Goal: Transaction & Acquisition: Book appointment/travel/reservation

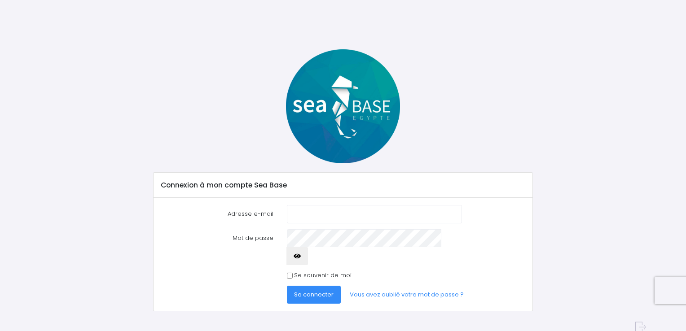
click at [328, 216] on input "Adresse e-mail" at bounding box center [374, 214] width 175 height 18
type input "[EMAIL_ADDRESS][DOMAIN_NAME]"
click at [287, 286] on button "Se connecter" at bounding box center [314, 295] width 54 height 18
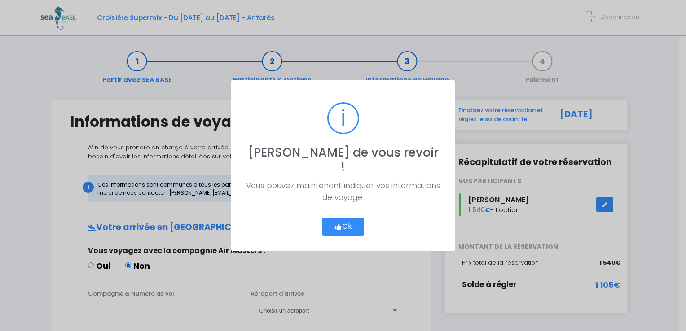
click at [343, 218] on button "Ok" at bounding box center [343, 227] width 42 height 19
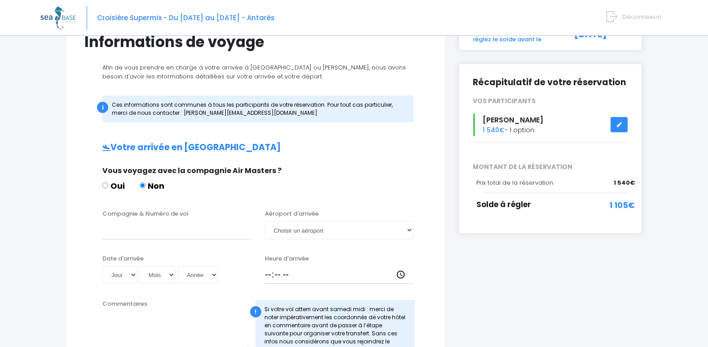
scroll to position [90, 0]
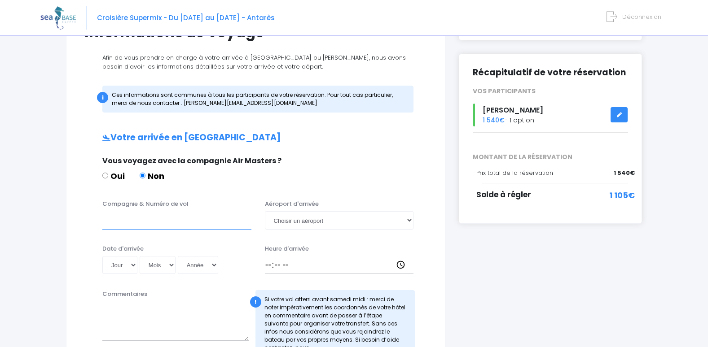
click at [188, 219] on input "Compagnie & Numéro de vol" at bounding box center [176, 220] width 149 height 18
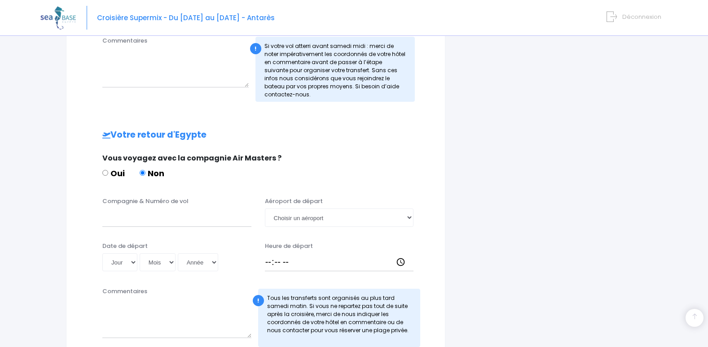
scroll to position [359, 0]
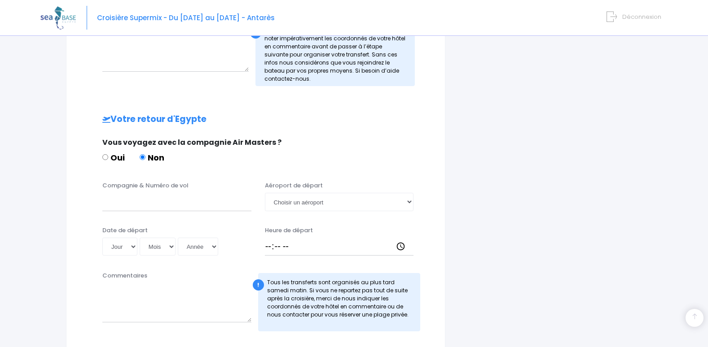
type input "je n'ai pas encore reservé mes vols (ce sera fait début septembre)"
click at [172, 204] on input "Compagnie & Numéro de vol" at bounding box center [176, 202] width 149 height 18
type input "j"
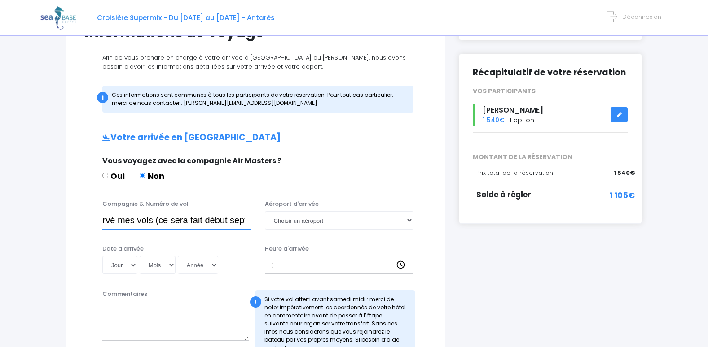
scroll to position [0, 120]
drag, startPoint x: 103, startPoint y: 221, endPoint x: 287, endPoint y: 238, distance: 184.8
click at [287, 238] on div "Compagnie & Numéro de vol je n'ai pas encore reservé mes vols (ce sera fait déb…" at bounding box center [255, 240] width 342 height 81
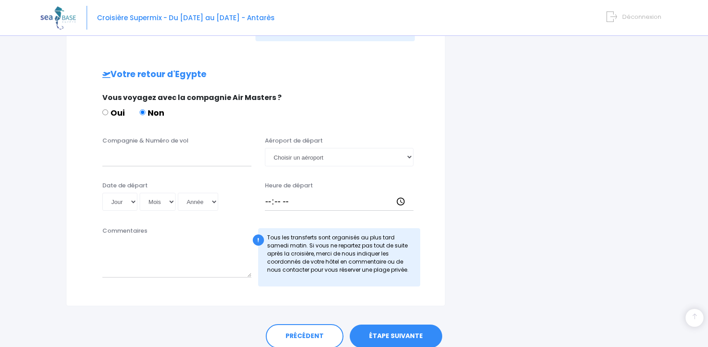
scroll to position [0, 0]
click at [145, 171] on div "Compagnie & Numéro de vol Aéroport de départ Choisir un aéroport Hurghada Marsa…" at bounding box center [256, 153] width 356 height 35
drag, startPoint x: 124, startPoint y: 255, endPoint x: 128, endPoint y: 243, distance: 13.2
click at [127, 248] on textarea "Commentaires" at bounding box center [176, 257] width 149 height 39
paste textarea "je n'ai pas encore reservé mes vols (ce sera fait début septembre)"
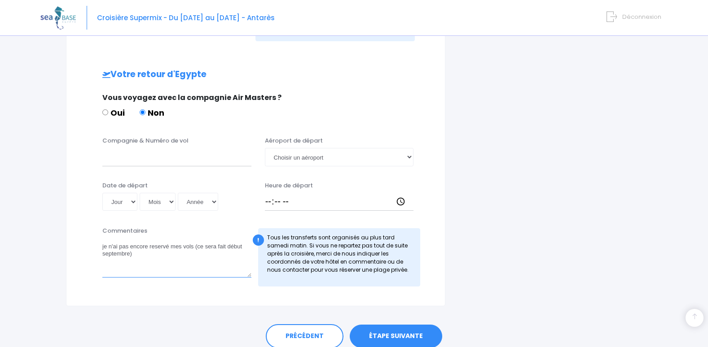
type textarea "je n'ai pas encore reservé mes vols (ce sera fait début septembre)"
click at [136, 161] on input "Compagnie & Numéro de vol" at bounding box center [176, 157] width 149 height 18
paste input "je n'ai pas encore reservé mes vols (ce sera fait début septembre)"
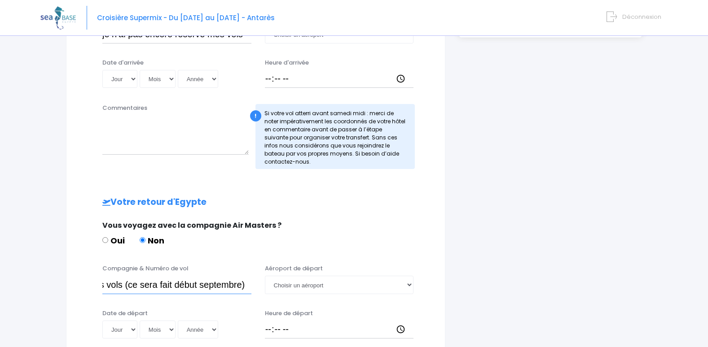
scroll to position [90, 0]
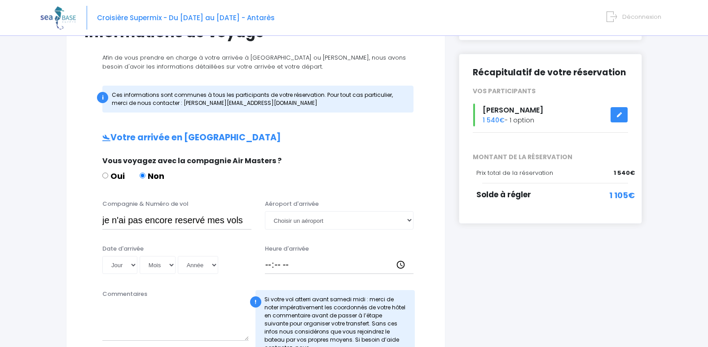
type input "je n'ai pas encore reservé mes vols (ce sera fait début septembre)"
click at [114, 309] on textarea "Commentaires" at bounding box center [175, 321] width 146 height 39
paste textarea "je n'ai pas encore reservé mes vols (ce sera fait début septembre)"
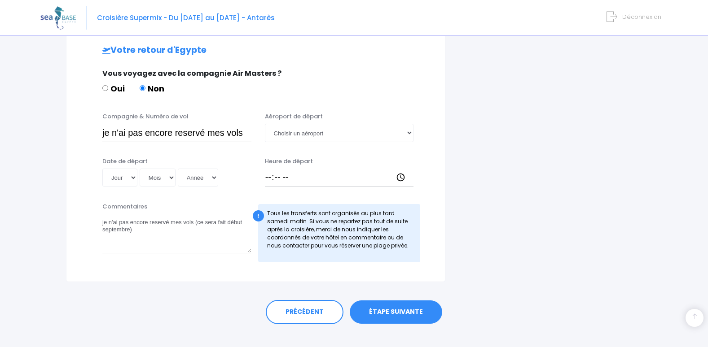
scroll to position [441, 0]
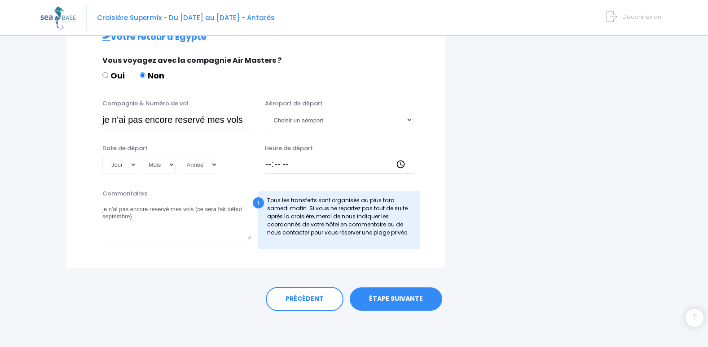
type textarea "je n'ai pas encore reservé mes vols (ce sera fait début septembre)"
click at [387, 299] on link "ÉTAPE SUIVANTE" at bounding box center [396, 299] width 92 height 23
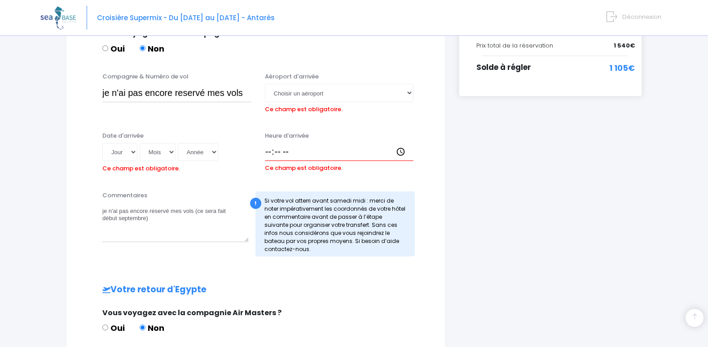
scroll to position [211, 0]
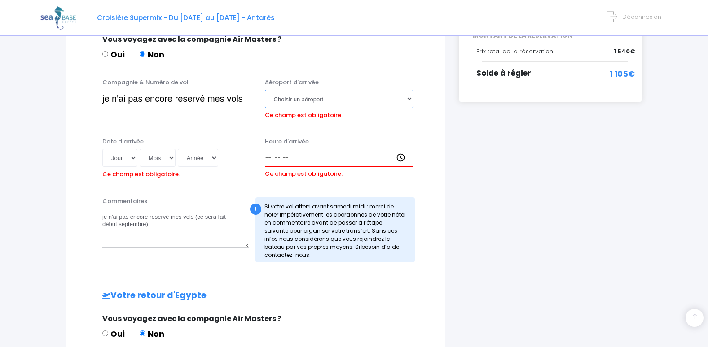
click at [409, 100] on select "Choisir un aéroport Hurghada Marsa Alam" at bounding box center [339, 99] width 149 height 18
select select "Hurghada"
click at [265, 90] on select "Choisir un aéroport Hurghada Marsa Alam" at bounding box center [339, 99] width 149 height 18
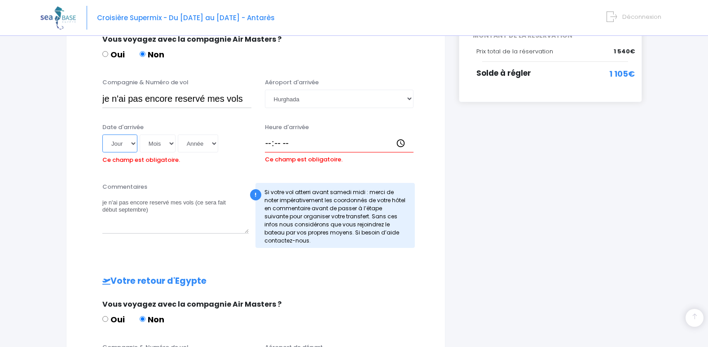
click at [134, 143] on select "Jour 01 02 03 04 05 06 07 08 09 10 11 12 13 14 15 16 17 18 19 20 21 22 23 24 25…" at bounding box center [119, 144] width 35 height 18
select select "25"
click at [102, 135] on select "Jour 01 02 03 04 05 06 07 08 09 10 11 12 13 14 15 16 17 18 19 20 21 22 23 24 25…" at bounding box center [119, 144] width 35 height 18
click at [171, 143] on select "Mois 01 02 03 04 05 06 07 08 09 10 11 12" at bounding box center [158, 144] width 36 height 18
select select "10"
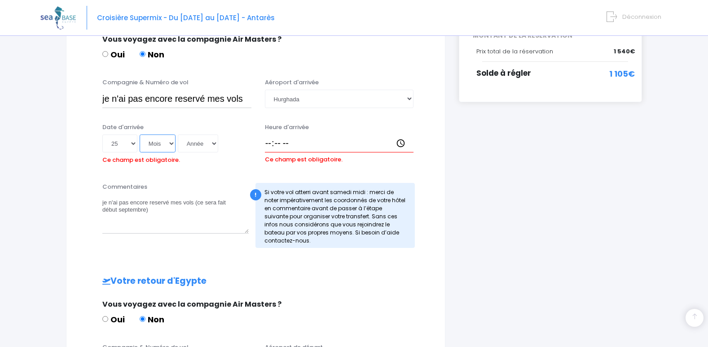
click at [140, 135] on select "Mois 01 02 03 04 05 06 07 08 09 10 11 12" at bounding box center [158, 144] width 36 height 18
click at [214, 140] on select "Année 2045 2044 2043 2042 2041 2040 2039 2038 2037 2036 2035 2034 2033 2032 203…" at bounding box center [198, 144] width 40 height 18
select select "2025"
click at [178, 135] on select "Année 2045 2044 2043 2042 2041 2040 2039 2038 2037 2036 2035 2034 2033 2032 203…" at bounding box center [198, 144] width 40 height 18
type input "2025-10-25"
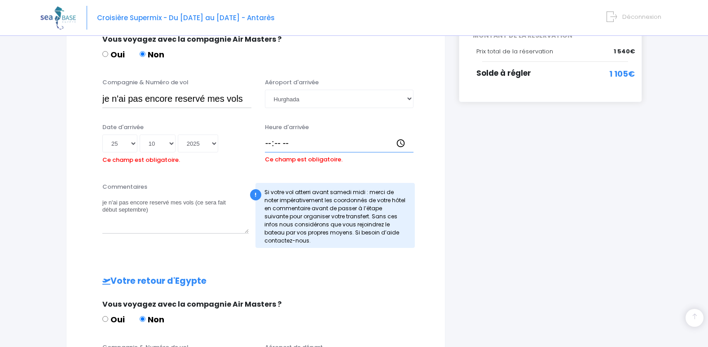
click at [268, 145] on input "Heure d'arrivée" at bounding box center [339, 144] width 149 height 18
type input "00:00"
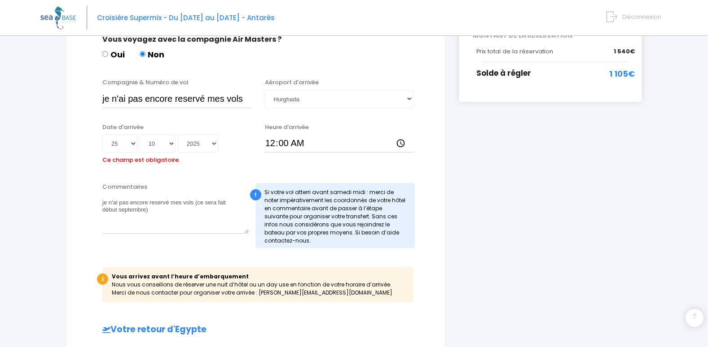
click at [250, 254] on div "Commentaires je n'ai pas encore reservé mes vols (ce sera fait début septembre)…" at bounding box center [256, 218] width 356 height 71
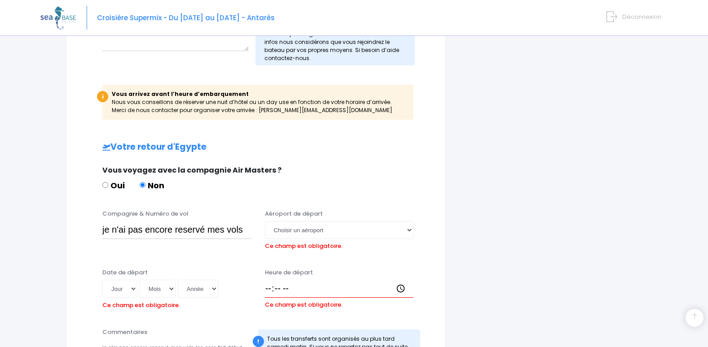
scroll to position [436, 0]
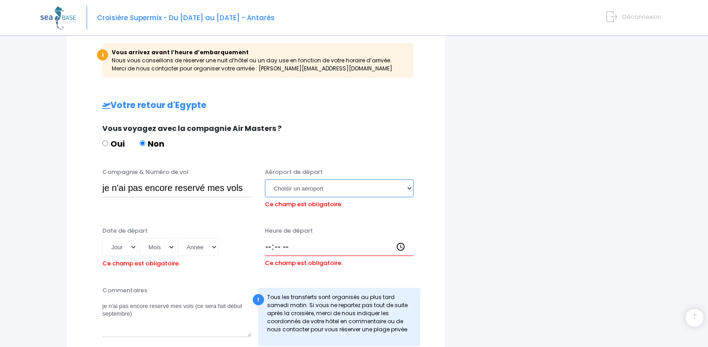
drag, startPoint x: 402, startPoint y: 185, endPoint x: 408, endPoint y: 189, distance: 7.2
click at [402, 185] on select "Choisir un aéroport Hurghada Marsa Alam" at bounding box center [339, 189] width 149 height 18
select select "Hurghada"
click at [265, 180] on select "Choisir un aéroport Hurghada Marsa Alam" at bounding box center [339, 189] width 149 height 18
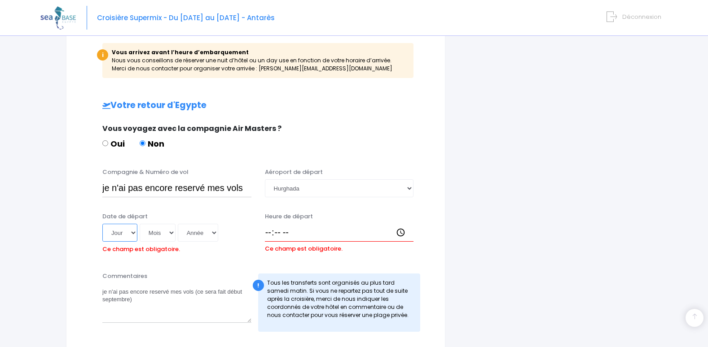
click at [132, 230] on select "Jour 01 02 03 04 05 06 07 08 09 10 11 12 13 14 15 16 17 18 19 20 21 22 23 24 25…" at bounding box center [119, 233] width 35 height 18
select select "01"
click at [102, 224] on select "Jour 01 02 03 04 05 06 07 08 09 10 11 12 13 14 15 16 17 18 19 20 21 22 23 24 25…" at bounding box center [119, 233] width 35 height 18
click at [172, 231] on select "Mois 01 02 03 04 05 06 07 08 09 10 11 12" at bounding box center [158, 233] width 36 height 18
select select "11"
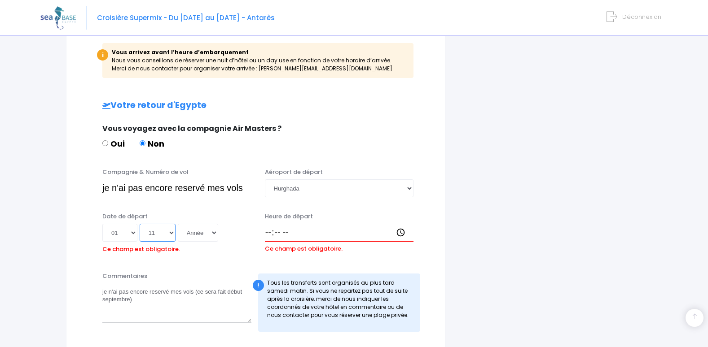
click at [140, 224] on select "Mois 01 02 03 04 05 06 07 08 09 10 11 12" at bounding box center [158, 233] width 36 height 18
click at [211, 233] on select "Année 2045 2044 2043 2042 2041 2040 2039 2038 2037 2036 2035 2034 2033 2032 203…" at bounding box center [198, 233] width 40 height 18
select select "2025"
click at [178, 224] on select "Année 2045 2044 2043 2042 2041 2040 2039 2038 2037 2036 2035 2034 2033 2032 203…" at bounding box center [198, 233] width 40 height 18
type input "2025-11-01"
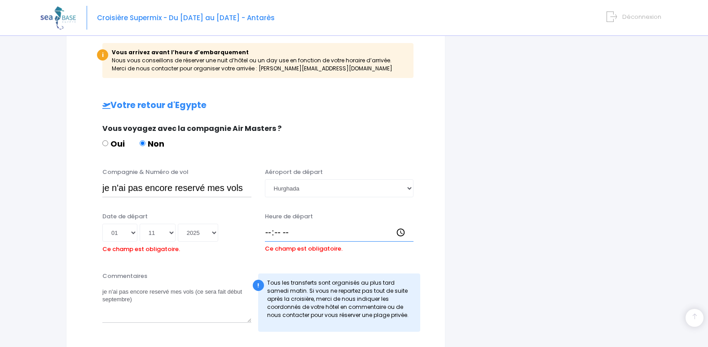
click at [268, 231] on input "Heure de départ" at bounding box center [339, 233] width 149 height 18
type input "00:00"
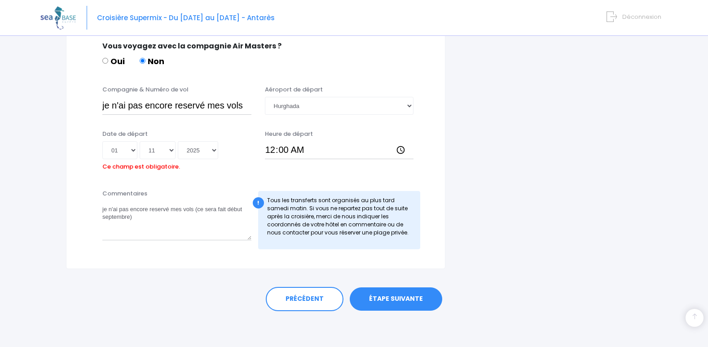
click at [388, 302] on link "ÉTAPE SUIVANTE" at bounding box center [396, 299] width 92 height 23
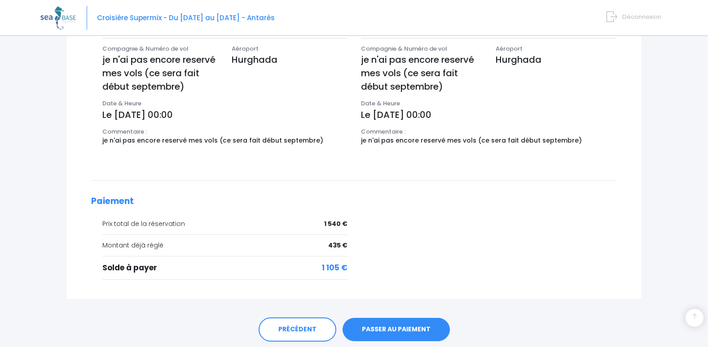
scroll to position [335, 0]
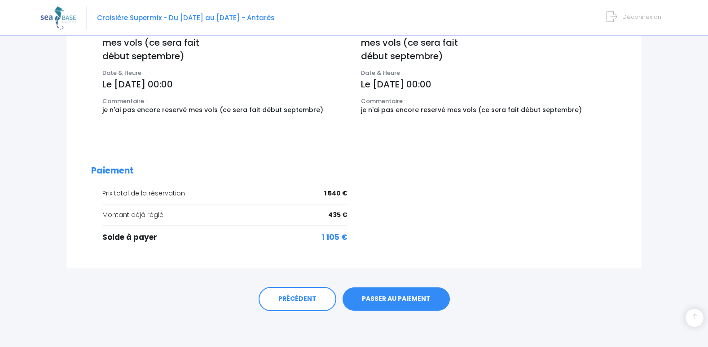
click at [383, 297] on link "PASSER AU PAIEMENT" at bounding box center [395, 299] width 107 height 23
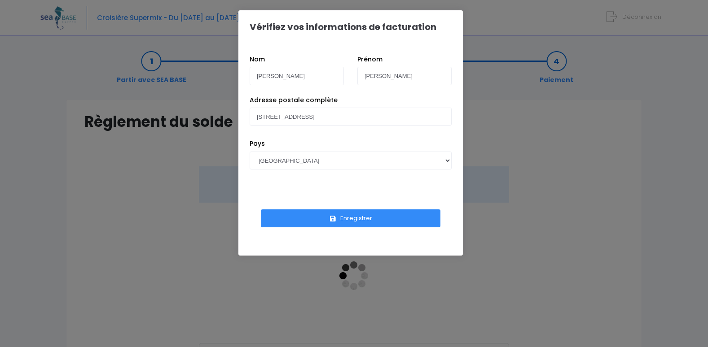
click at [353, 221] on button "Enregistrer" at bounding box center [351, 219] width 180 height 18
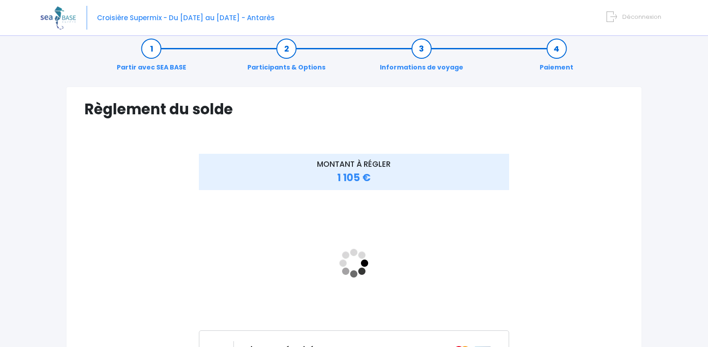
scroll to position [145, 0]
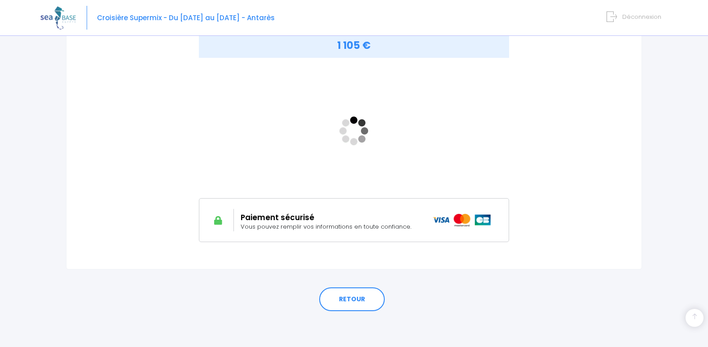
click at [486, 223] on img at bounding box center [462, 220] width 59 height 13
click at [359, 299] on link "RETOUR" at bounding box center [352, 300] width 66 height 24
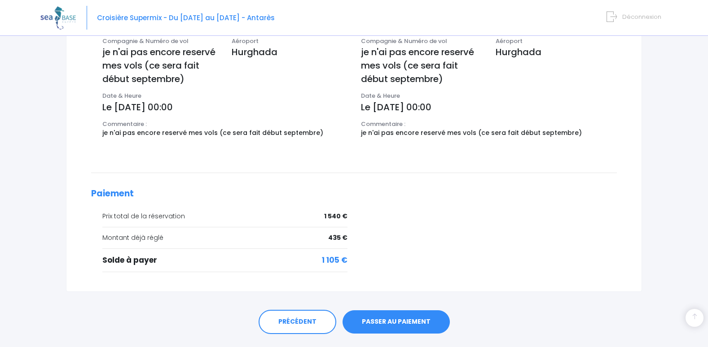
scroll to position [335, 0]
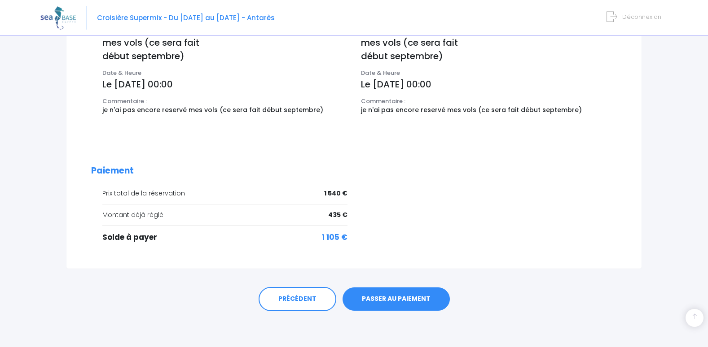
click at [379, 300] on link "PASSER AU PAIEMENT" at bounding box center [395, 299] width 107 height 23
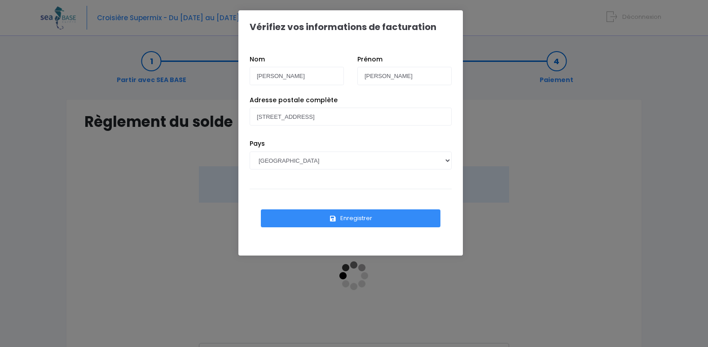
click at [374, 215] on button "Enregistrer" at bounding box center [351, 219] width 180 height 18
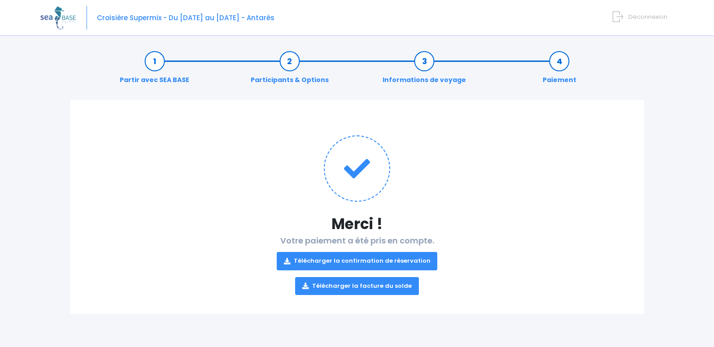
click at [395, 262] on link "Télécharger la confirmation de réservation" at bounding box center [357, 261] width 161 height 18
